Goal: Navigation & Orientation: Find specific page/section

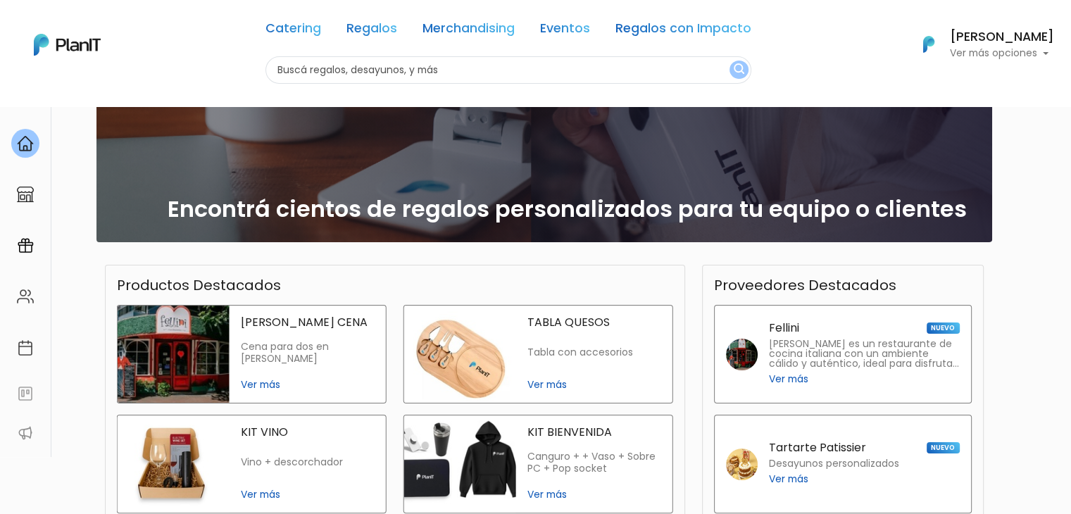
scroll to position [170, 0]
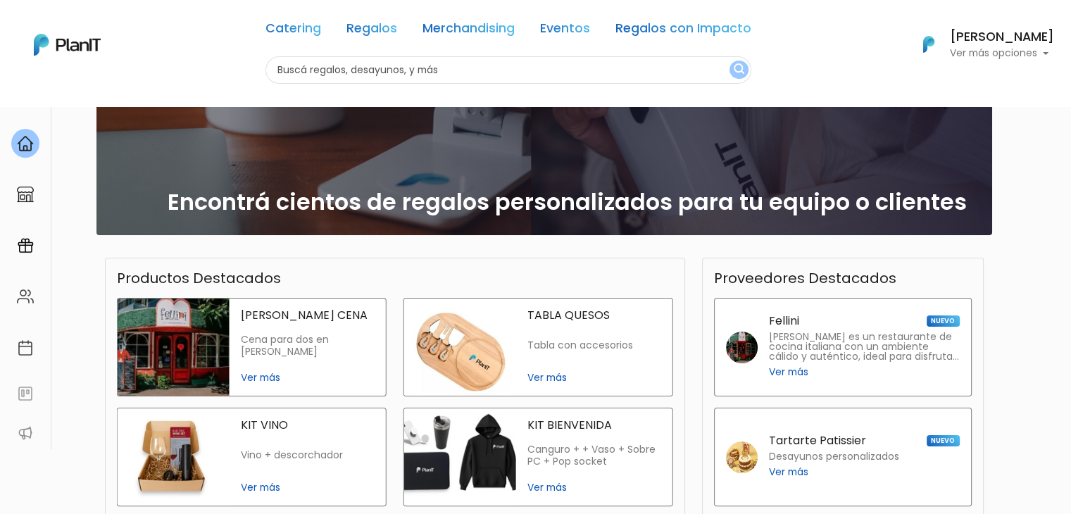
click at [192, 320] on img at bounding box center [174, 346] width 112 height 97
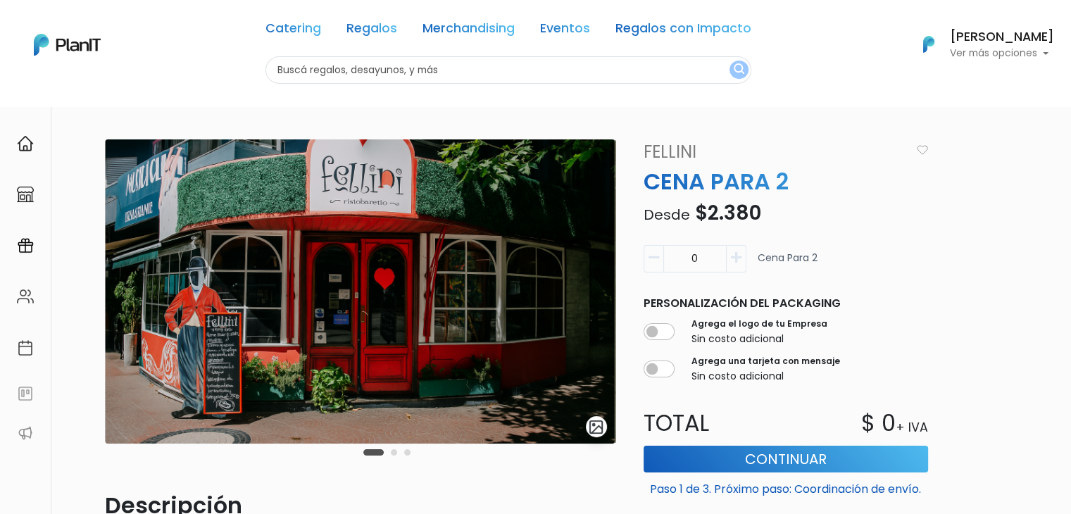
drag, startPoint x: 1080, startPoint y: 144, endPoint x: 1076, endPoint y: 135, distance: 9.8
click at [1070, 135] on html "Catering Regalos Merchandising Eventos Regalos con Impacto Catering Regalos Mer…" at bounding box center [535, 257] width 1071 height 514
click at [673, 153] on link "Fellini" at bounding box center [773, 151] width 276 height 25
